Goal: Task Accomplishment & Management: Complete application form

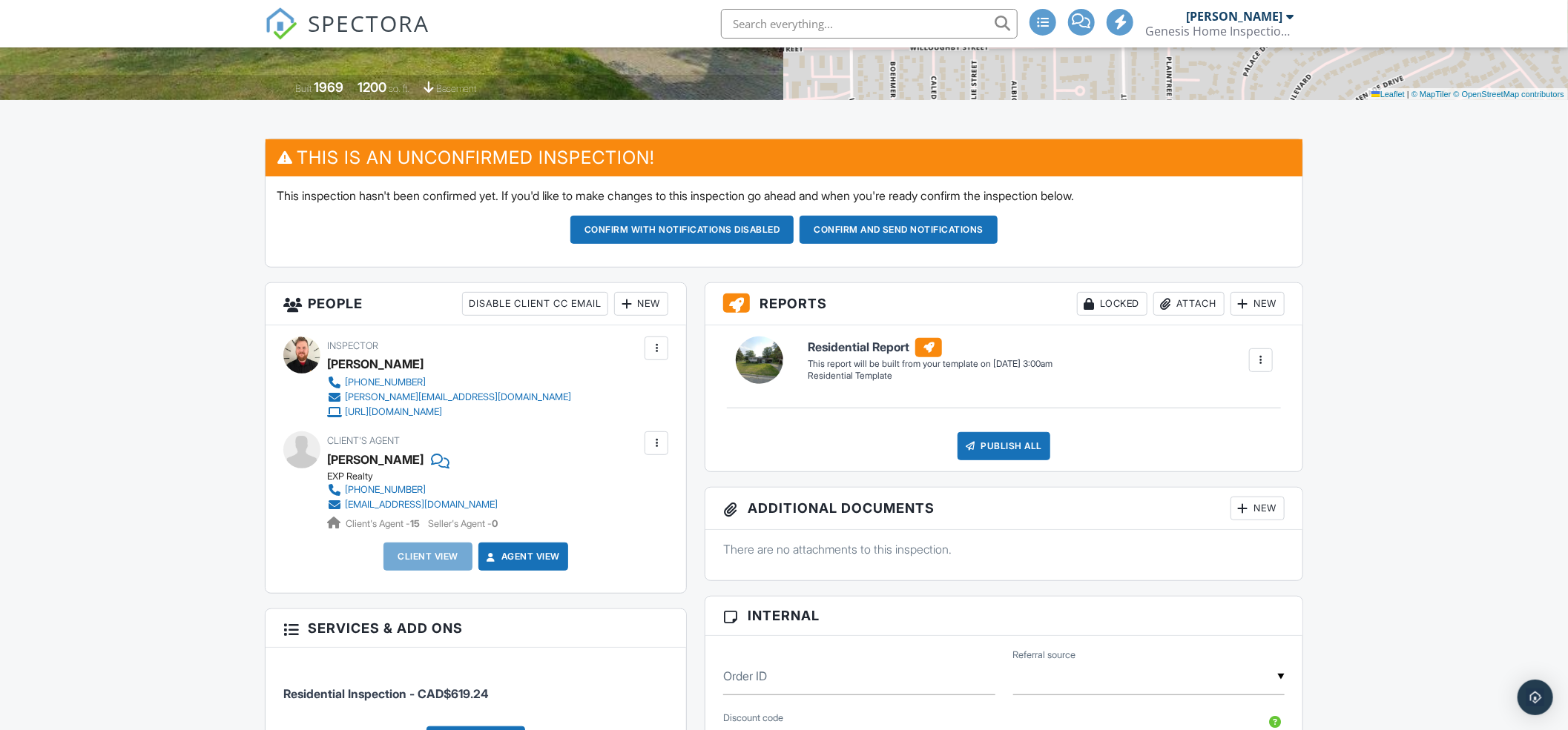
click at [642, 304] on div "New" at bounding box center [641, 304] width 54 height 23
click at [651, 348] on li "Client" at bounding box center [694, 349] width 146 height 37
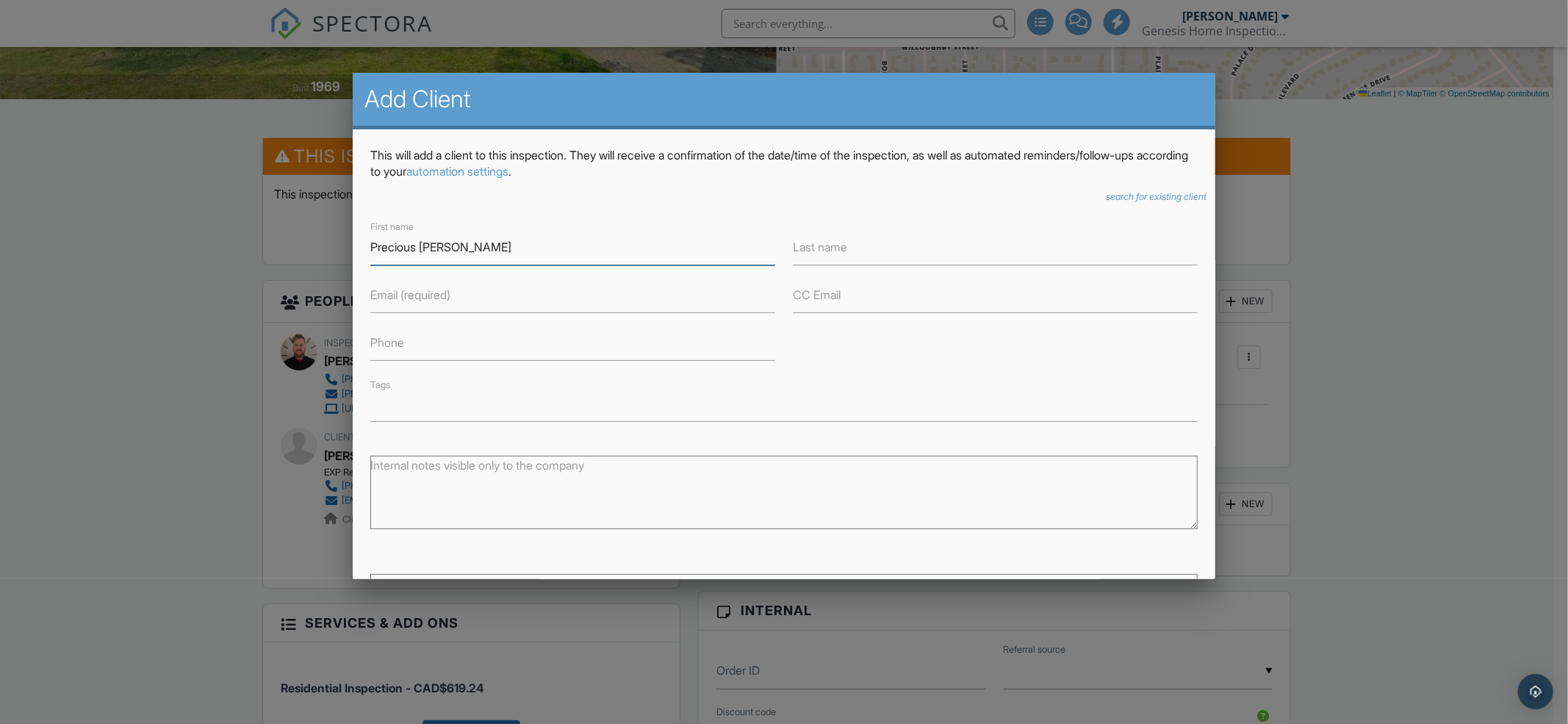
type input "Precious [PERSON_NAME]"
type input "[PERSON_NAME]"
click at [554, 302] on input "Email (required)" at bounding box center [573, 295] width 405 height 36
type input "[EMAIL_ADDRESS][DOMAIN_NAME]"
click at [527, 358] on input "Phone" at bounding box center [573, 343] width 405 height 36
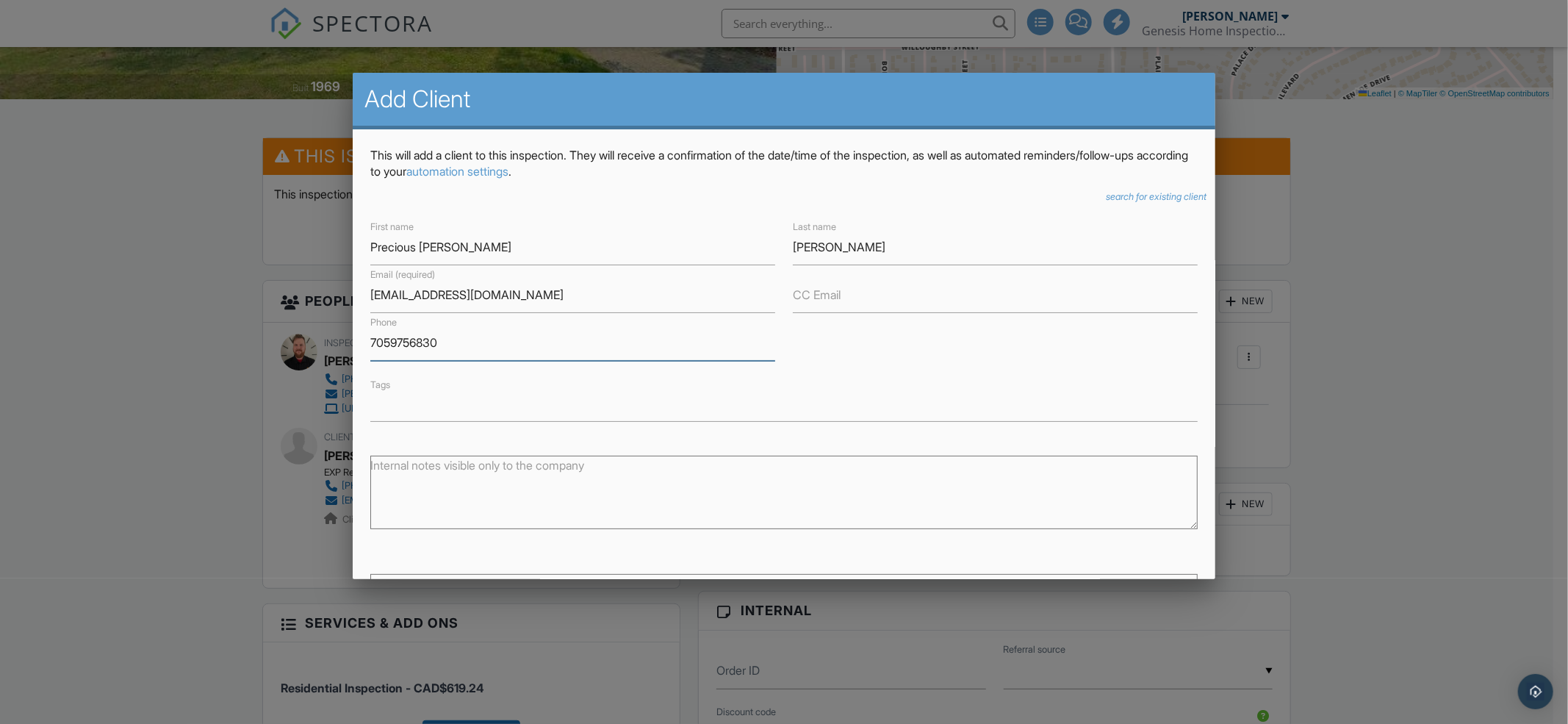
type input "7059756830"
click at [534, 403] on input "text" at bounding box center [784, 408] width 824 height 15
click at [871, 301] on input "CC Email" at bounding box center [995, 295] width 405 height 36
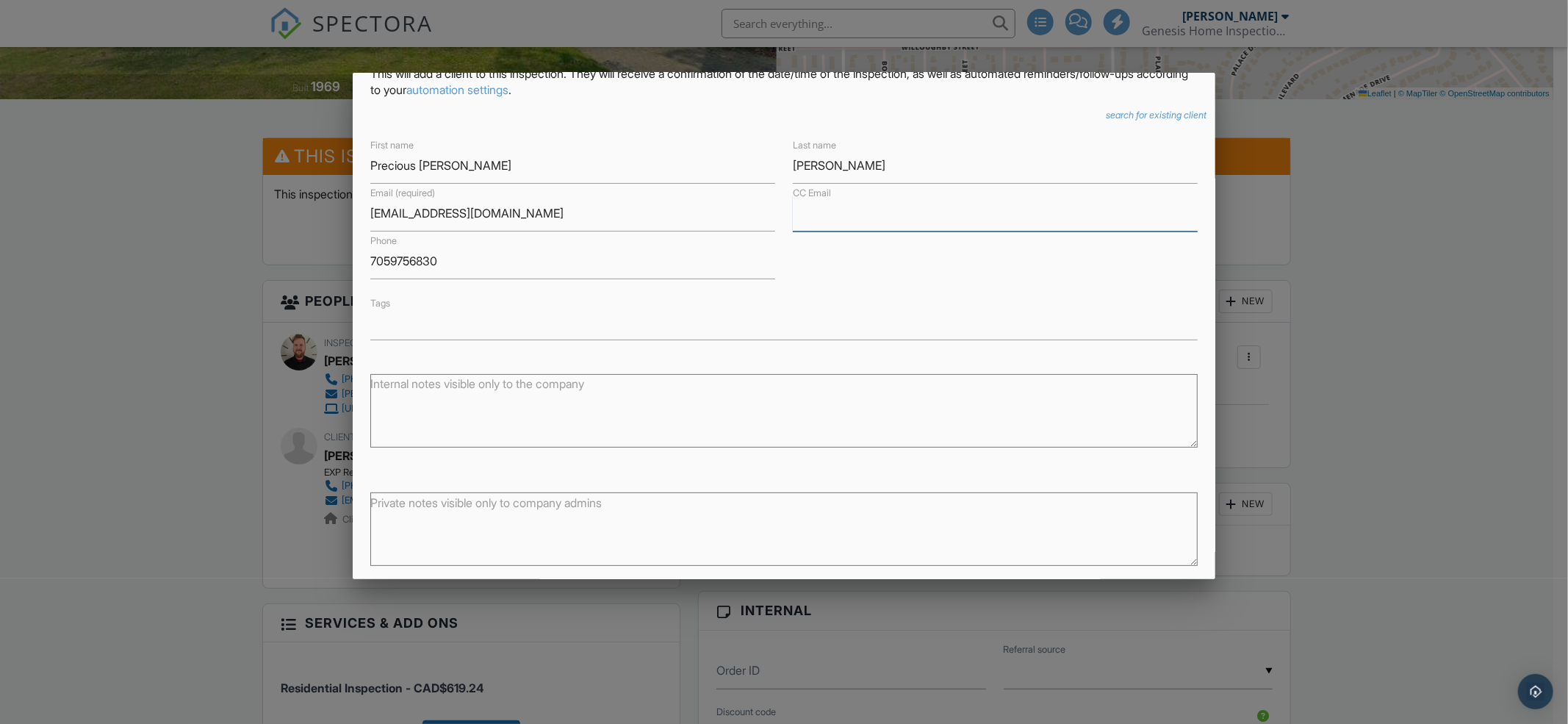
scroll to position [149, 0]
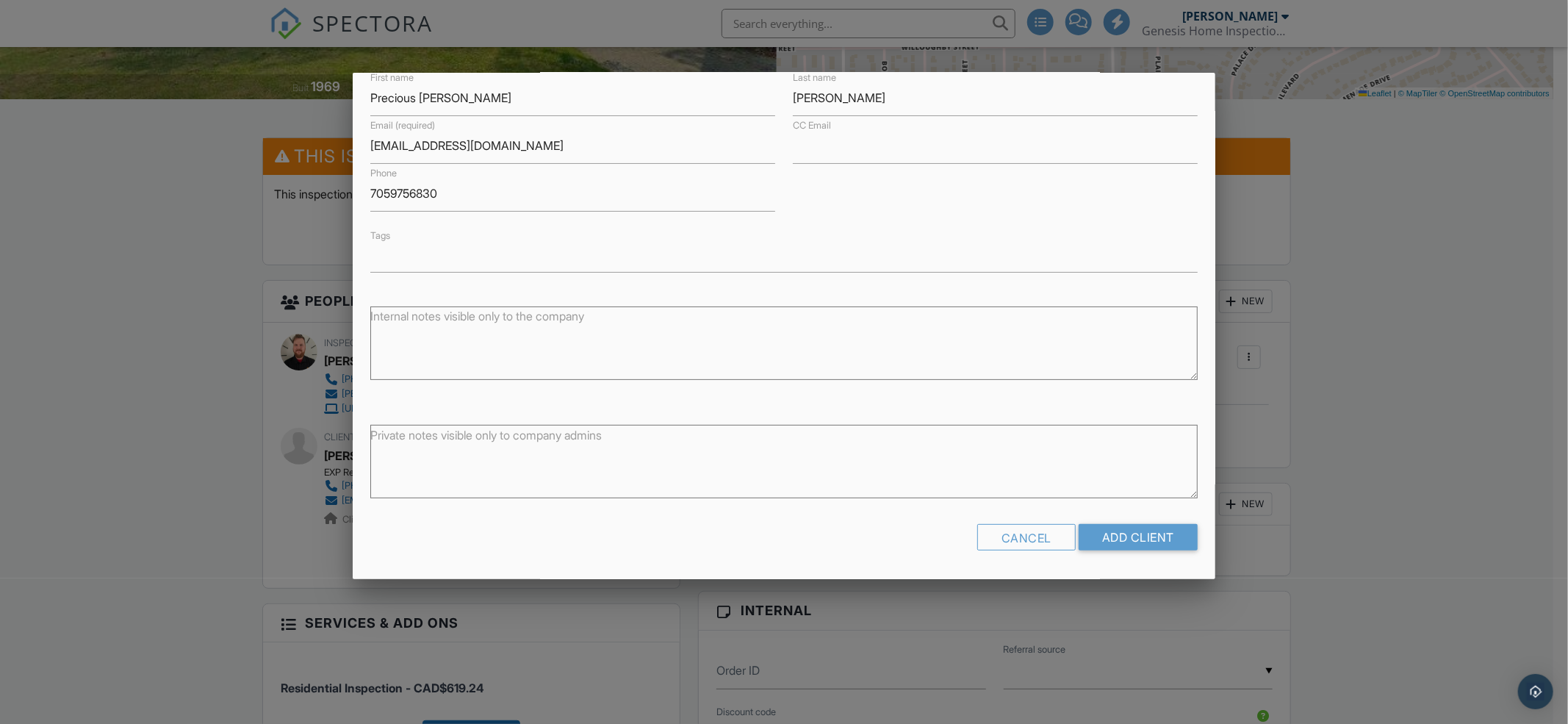
click at [876, 539] on div "Cancel Add Client" at bounding box center [784, 543] width 827 height 37
click at [1123, 532] on input "Add Client" at bounding box center [1138, 538] width 119 height 26
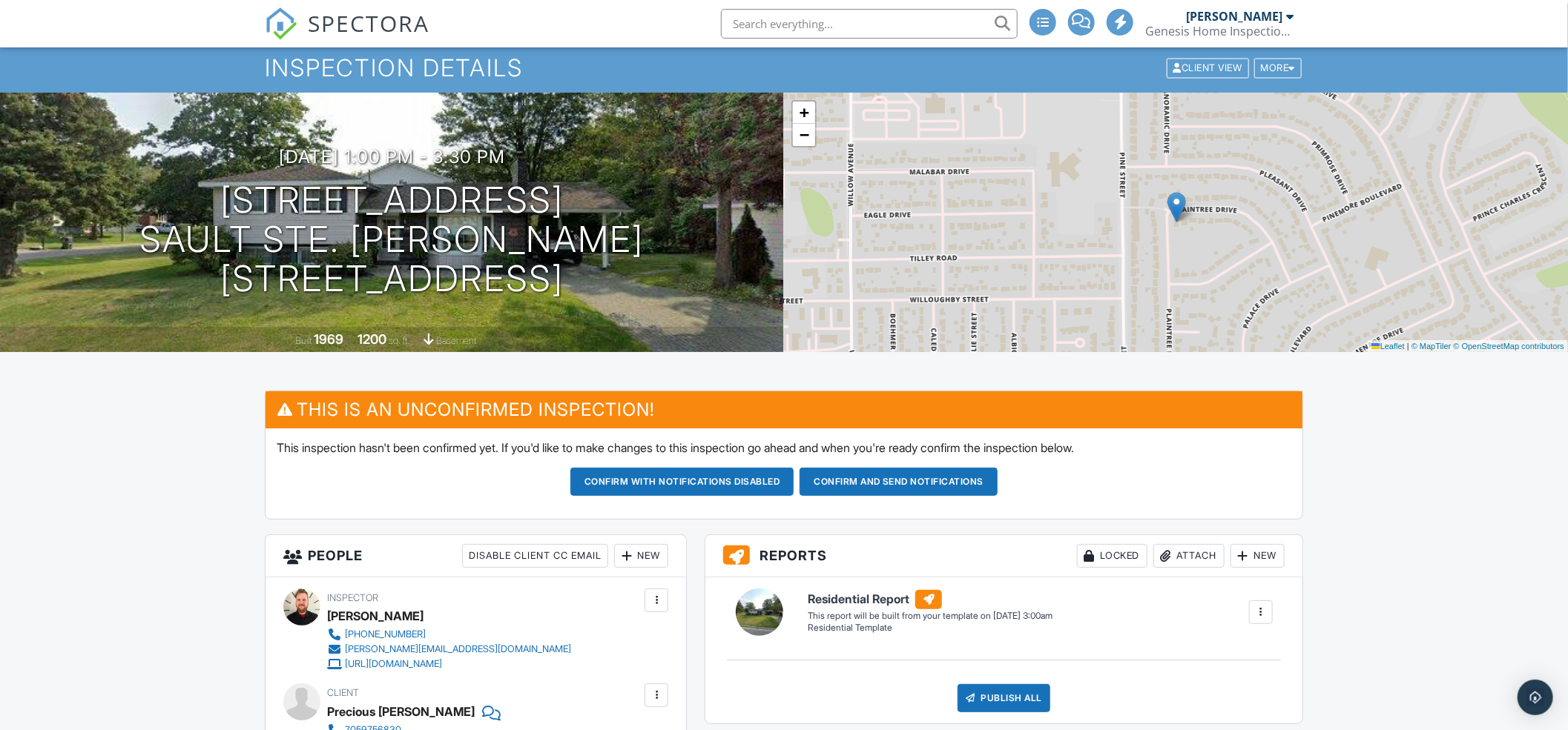
scroll to position [143, 0]
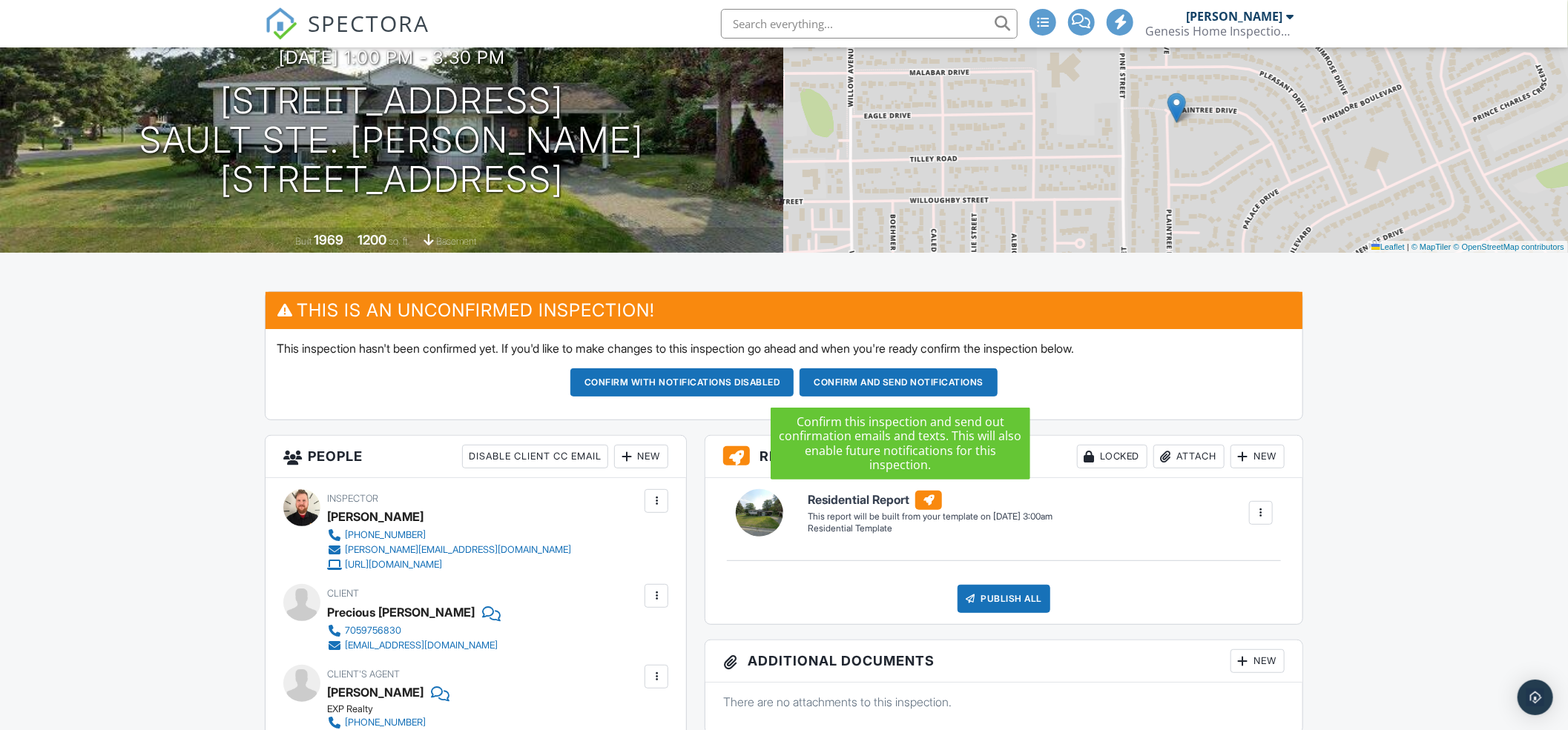
click at [874, 381] on button "Confirm and send notifications" at bounding box center [899, 383] width 198 height 28
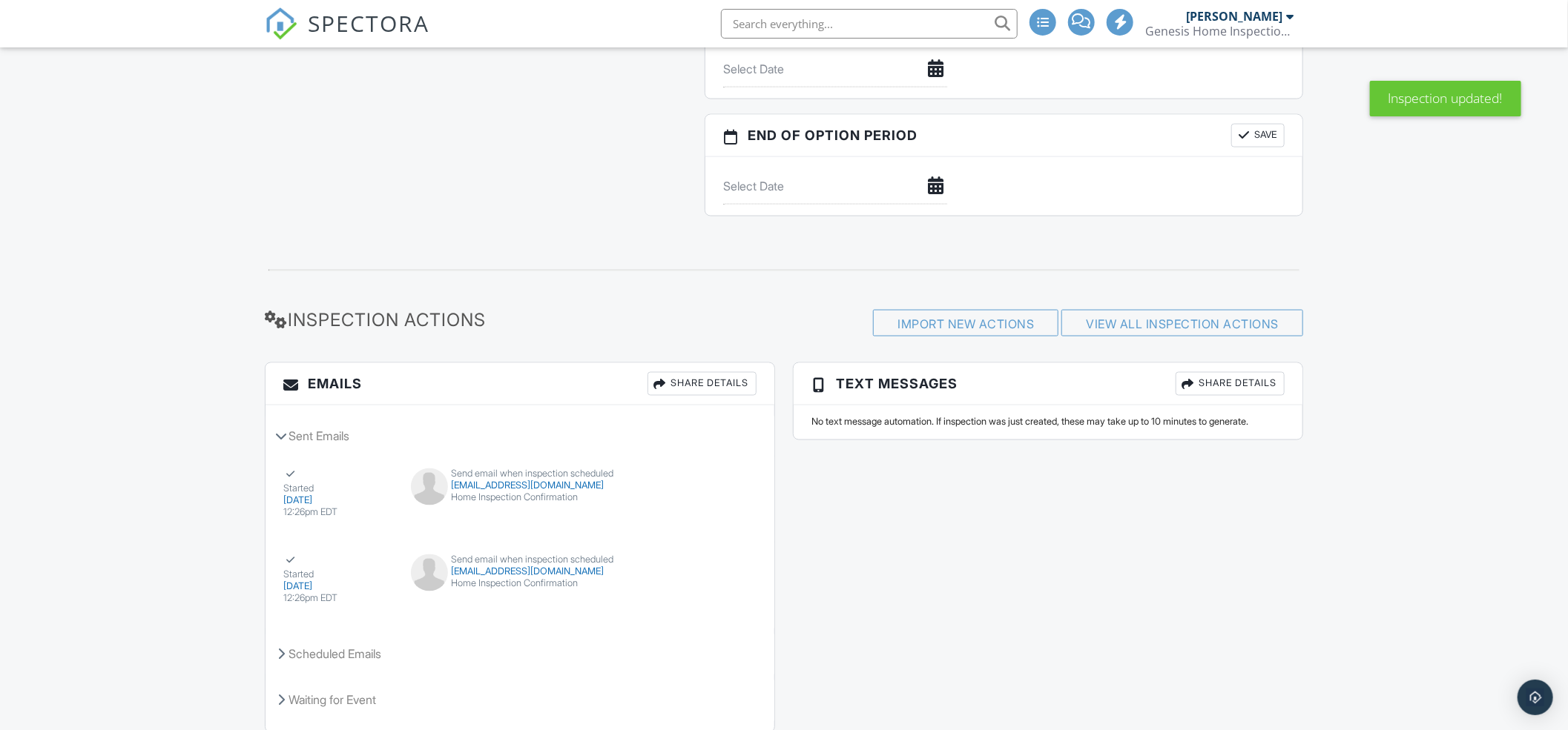
scroll to position [1400, 0]
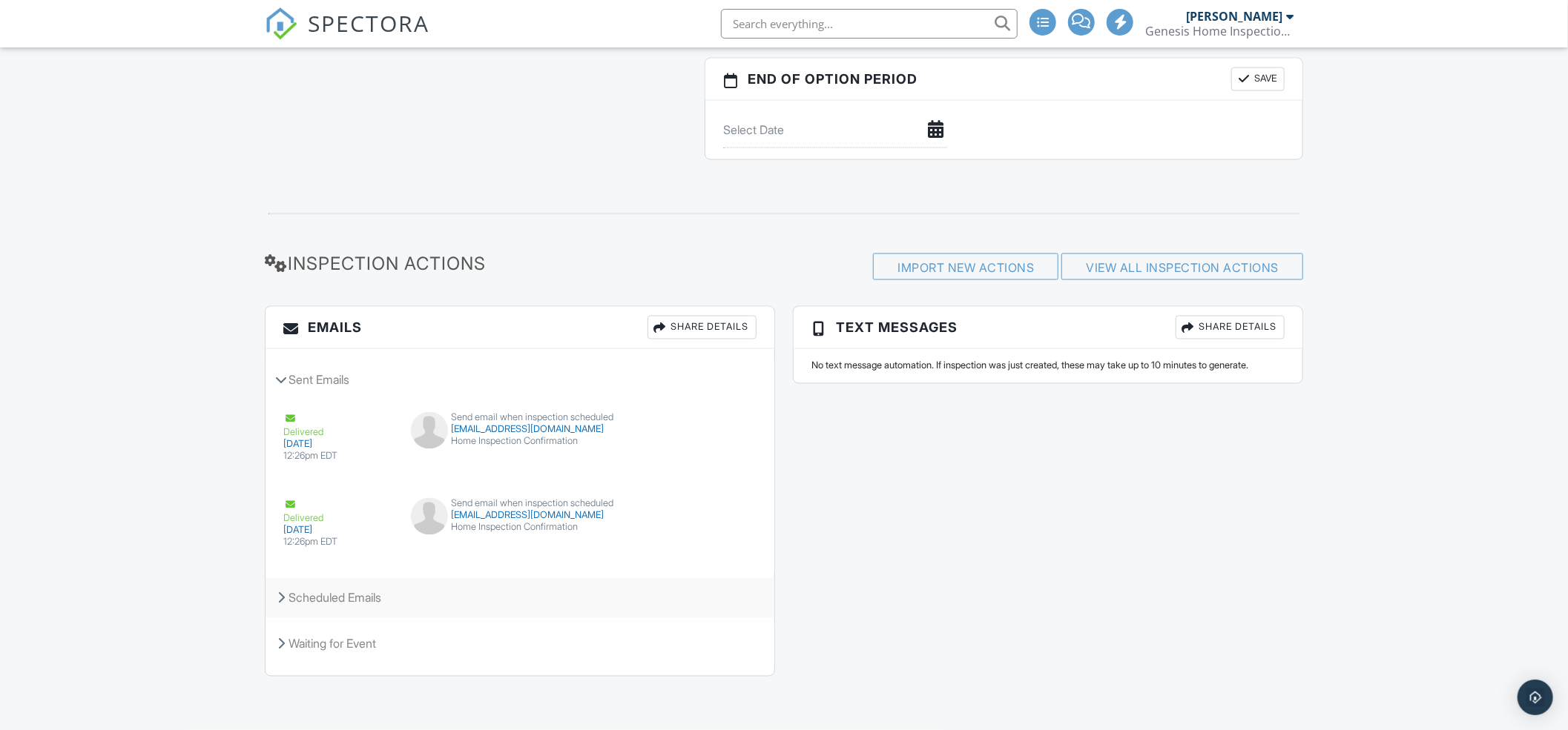
click at [281, 595] on icon at bounding box center [280, 598] width 7 height 12
